Goal: Check status: Check status

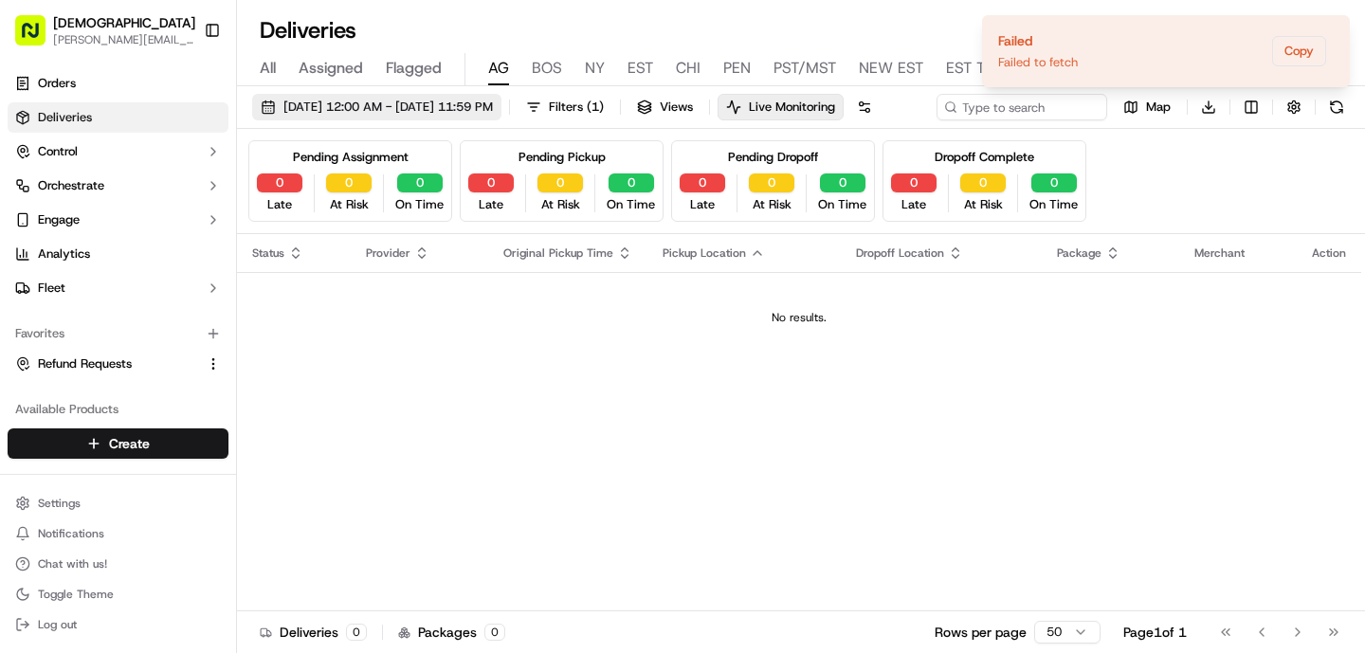
click at [410, 110] on span "[DATE] 12:00 AM - [DATE] 11:59 PM" at bounding box center [388, 107] width 210 height 17
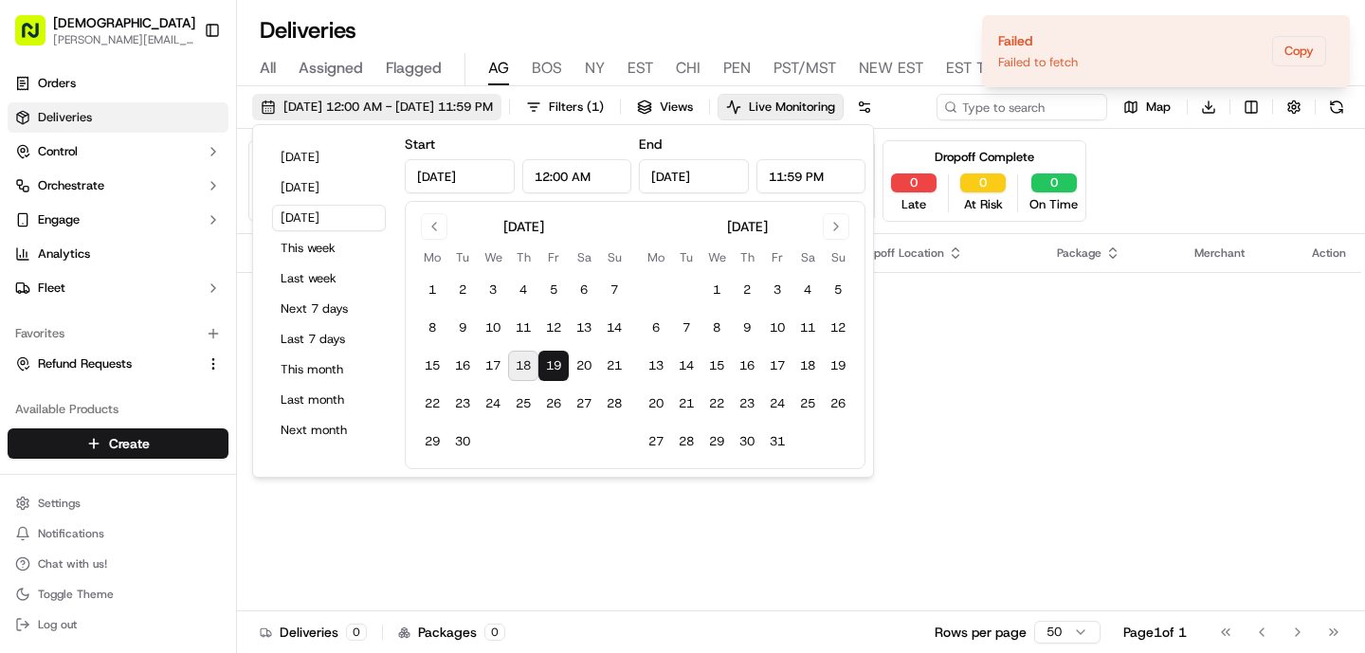
type input "[DATE]"
type input "12:00 AM"
type input "[DATE]"
type input "11:59 PM"
click at [319, 153] on button "[DATE]" at bounding box center [329, 157] width 114 height 27
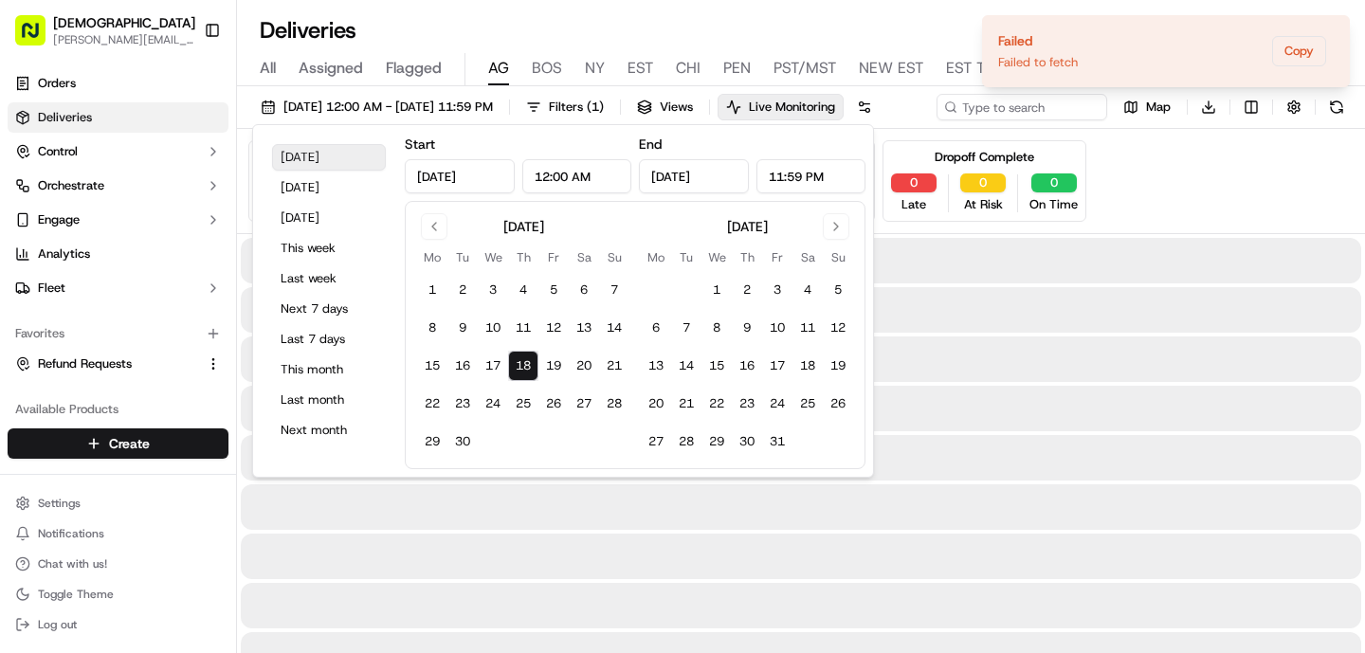
type input "[DATE]"
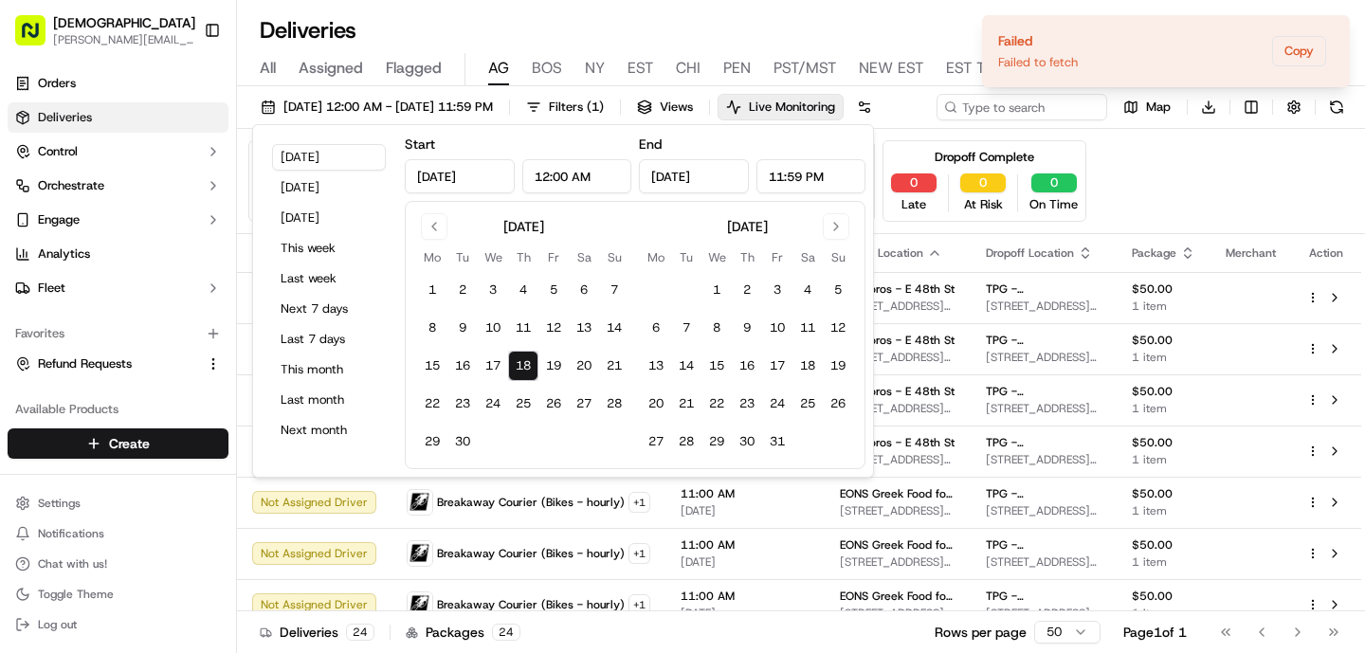
click at [1228, 162] on div "[DATE] 12:00 AM - [DATE] 11:59 PM Filters ( 1 ) Views Live Monitoring Map Downl…" at bounding box center [801, 371] width 1128 height 571
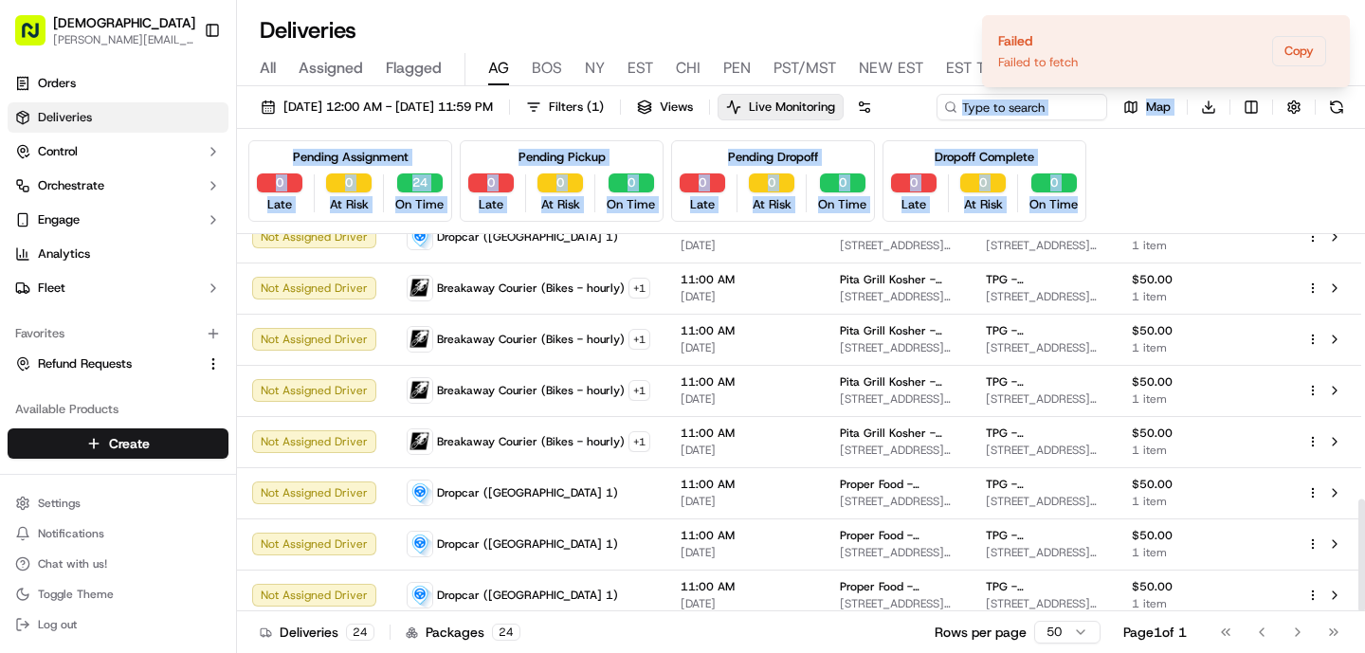
scroll to position [889, 0]
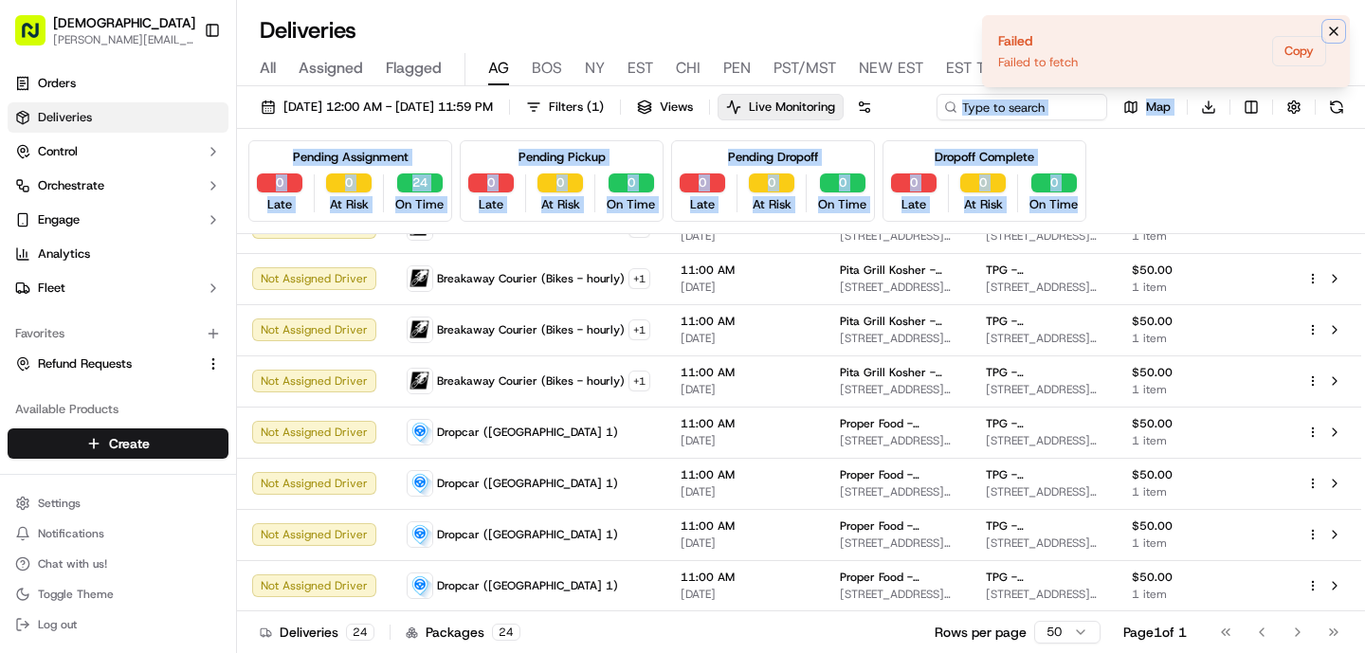
click at [1337, 29] on icon "Notifications (F8)" at bounding box center [1333, 31] width 15 height 15
